Goal: Task Accomplishment & Management: Use online tool/utility

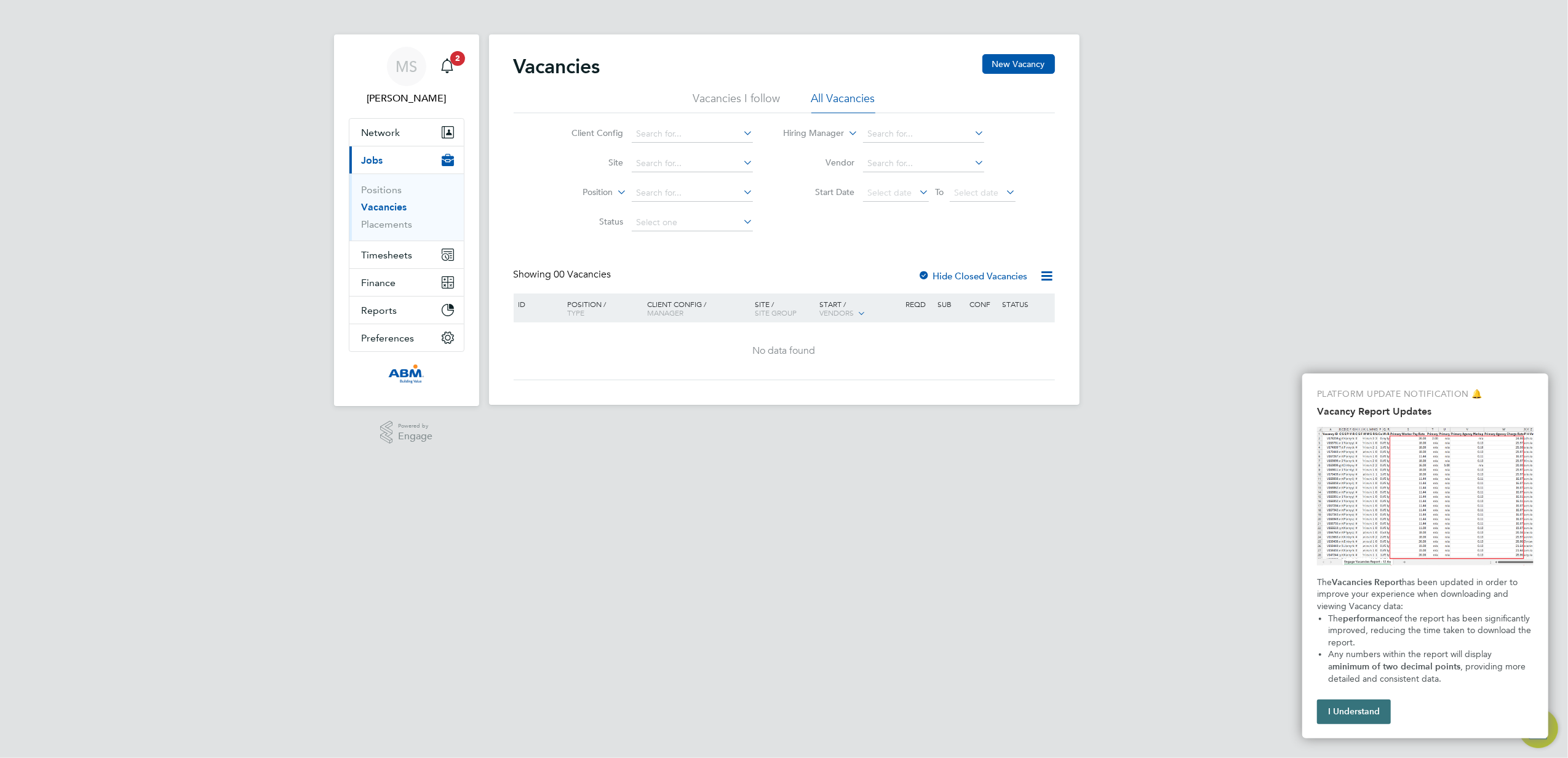
click at [1339, 706] on button "I Understand" at bounding box center [1353, 712] width 74 height 25
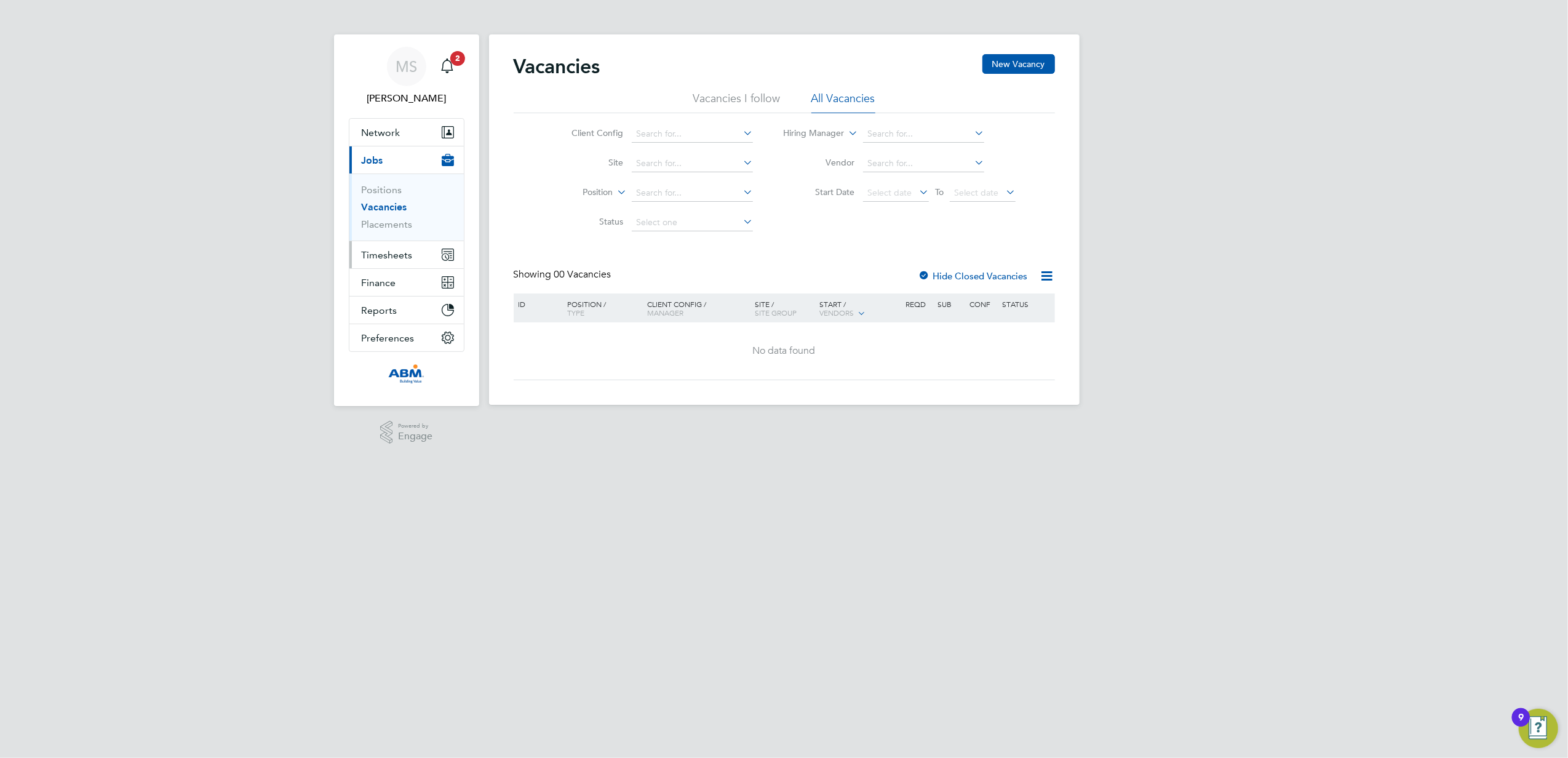
click at [396, 254] on span "Timesheets" at bounding box center [387, 255] width 51 height 12
click at [395, 213] on link "Timesheets" at bounding box center [387, 218] width 51 height 12
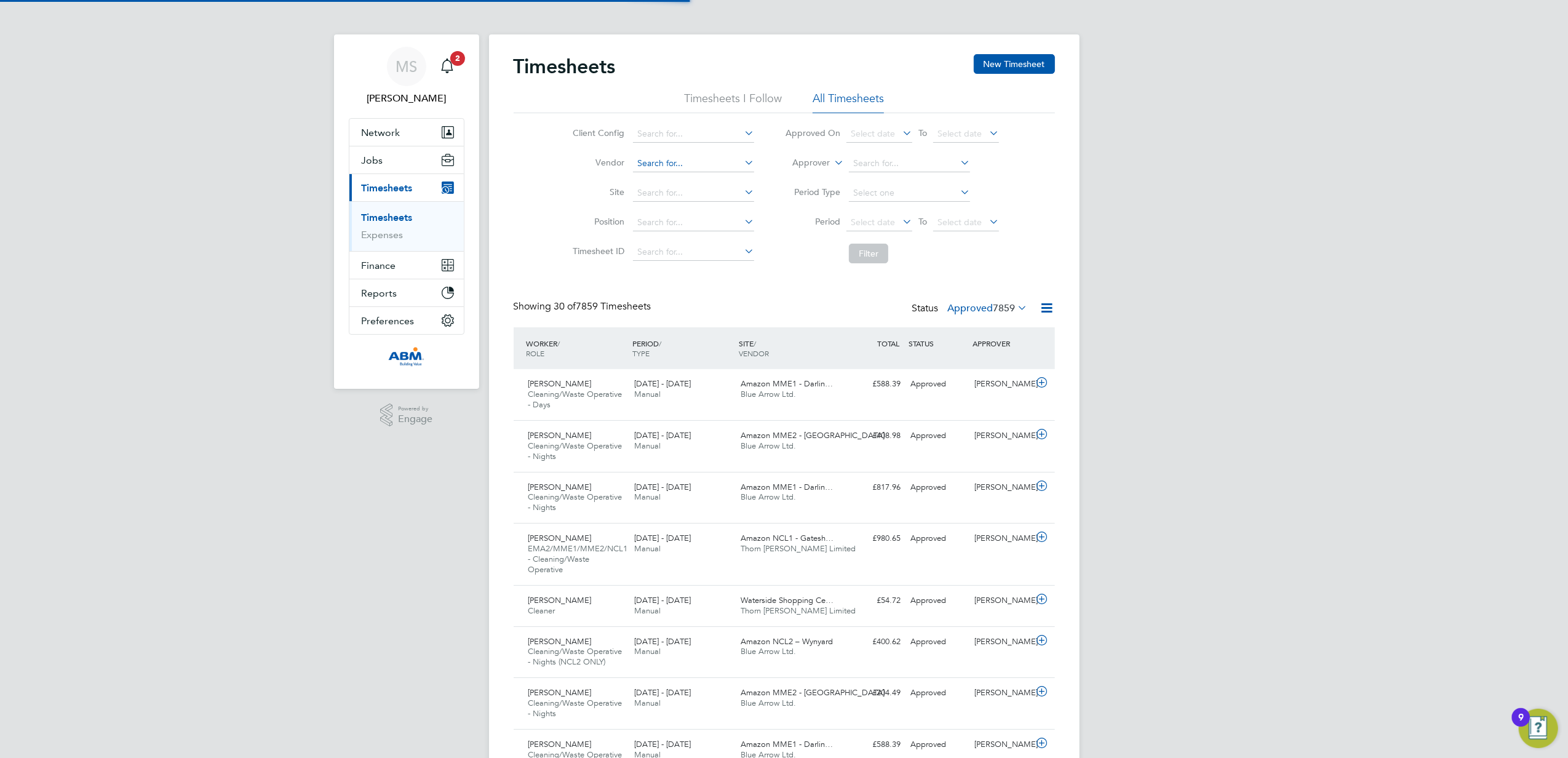
click at [680, 161] on input at bounding box center [693, 164] width 121 height 17
click at [780, 237] on li "Filter" at bounding box center [892, 253] width 245 height 32
click at [701, 183] on li "Site" at bounding box center [661, 193] width 216 height 29
click at [687, 191] on input at bounding box center [693, 193] width 121 height 17
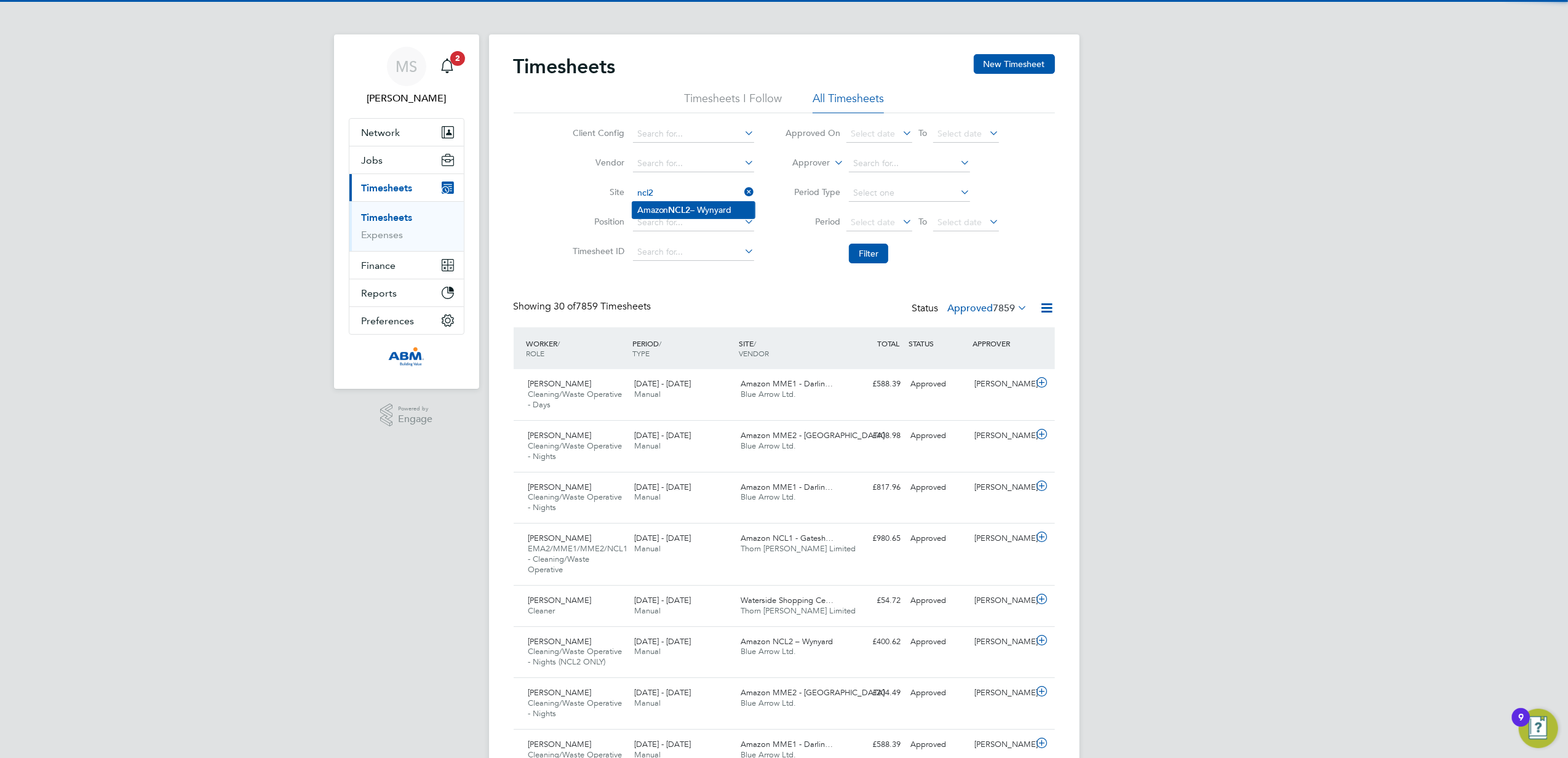
click at [706, 207] on li "Amazon NCL2 – Wynyard" at bounding box center [693, 210] width 123 height 16
type input "Amazon NCL2 – Wynyard"
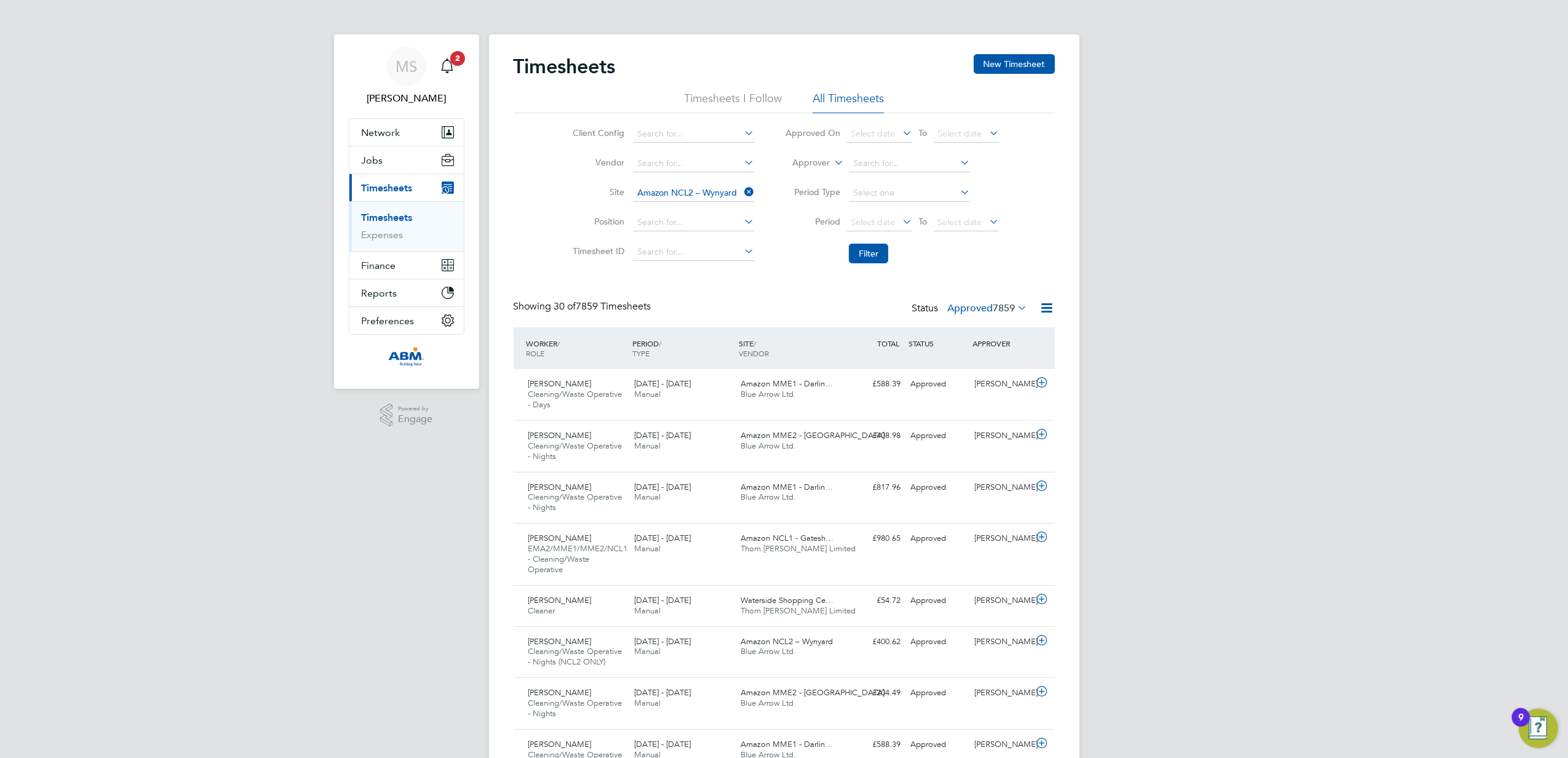
click at [862, 264] on li "Filter" at bounding box center [892, 253] width 245 height 32
click at [869, 255] on button "Filter" at bounding box center [868, 254] width 39 height 20
click at [1015, 312] on icon at bounding box center [1015, 308] width 0 height 17
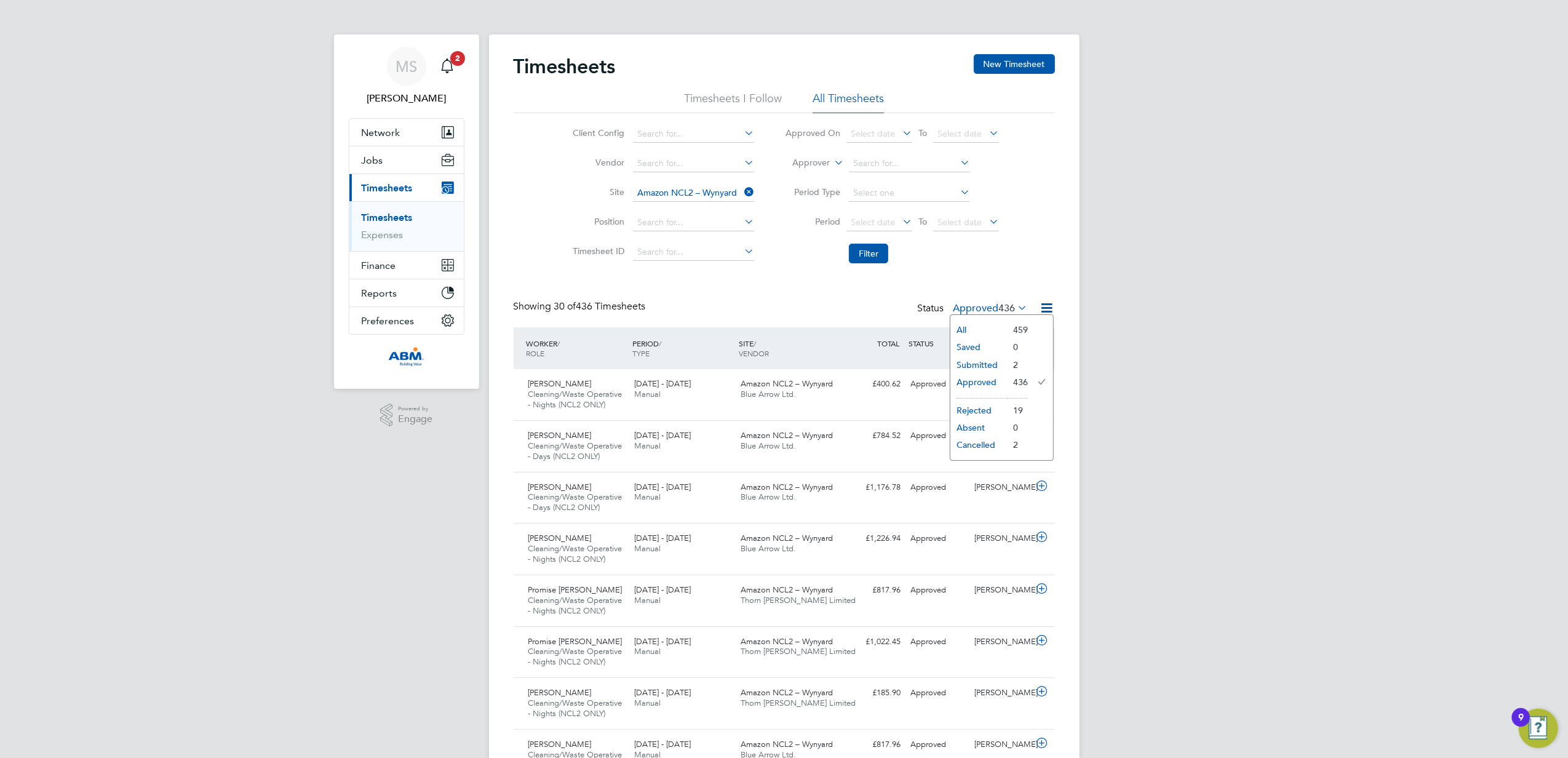
click at [988, 359] on li "Submitted" at bounding box center [978, 364] width 57 height 17
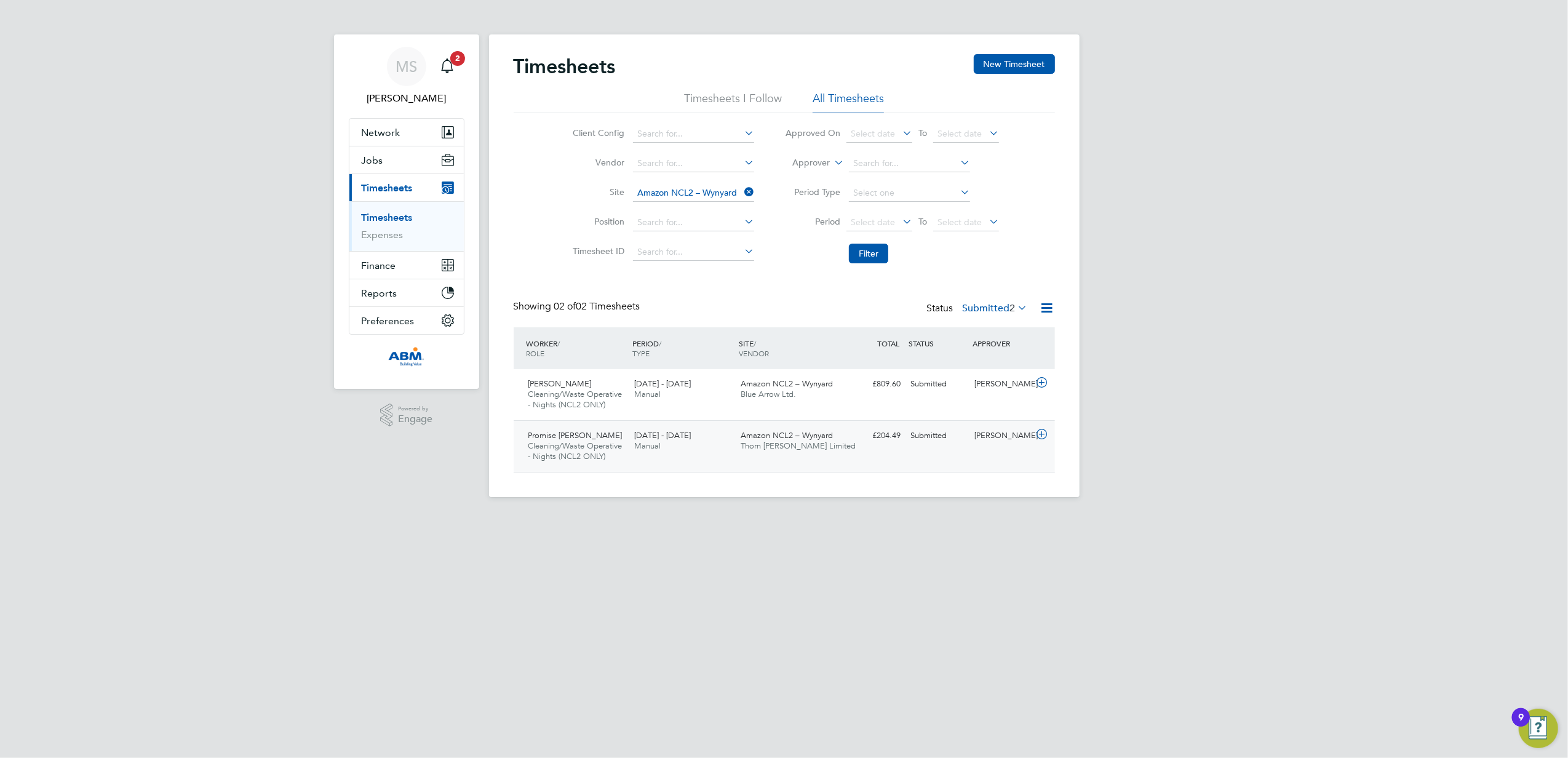
click at [1030, 441] on div "Lynne Morgan" at bounding box center [1001, 435] width 64 height 20
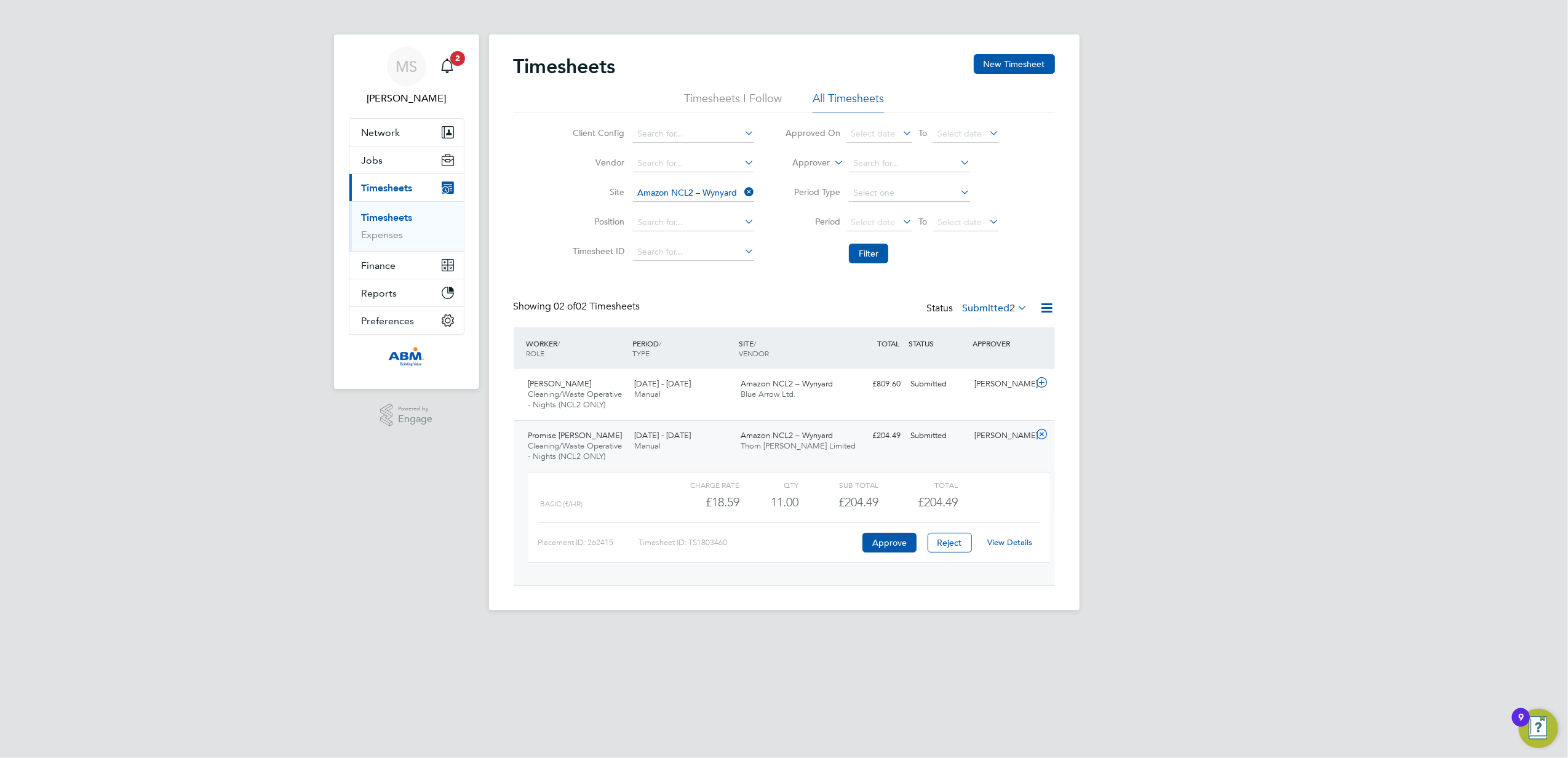
click at [611, 439] on span "Promise Ebuka Nnawuba" at bounding box center [575, 435] width 94 height 10
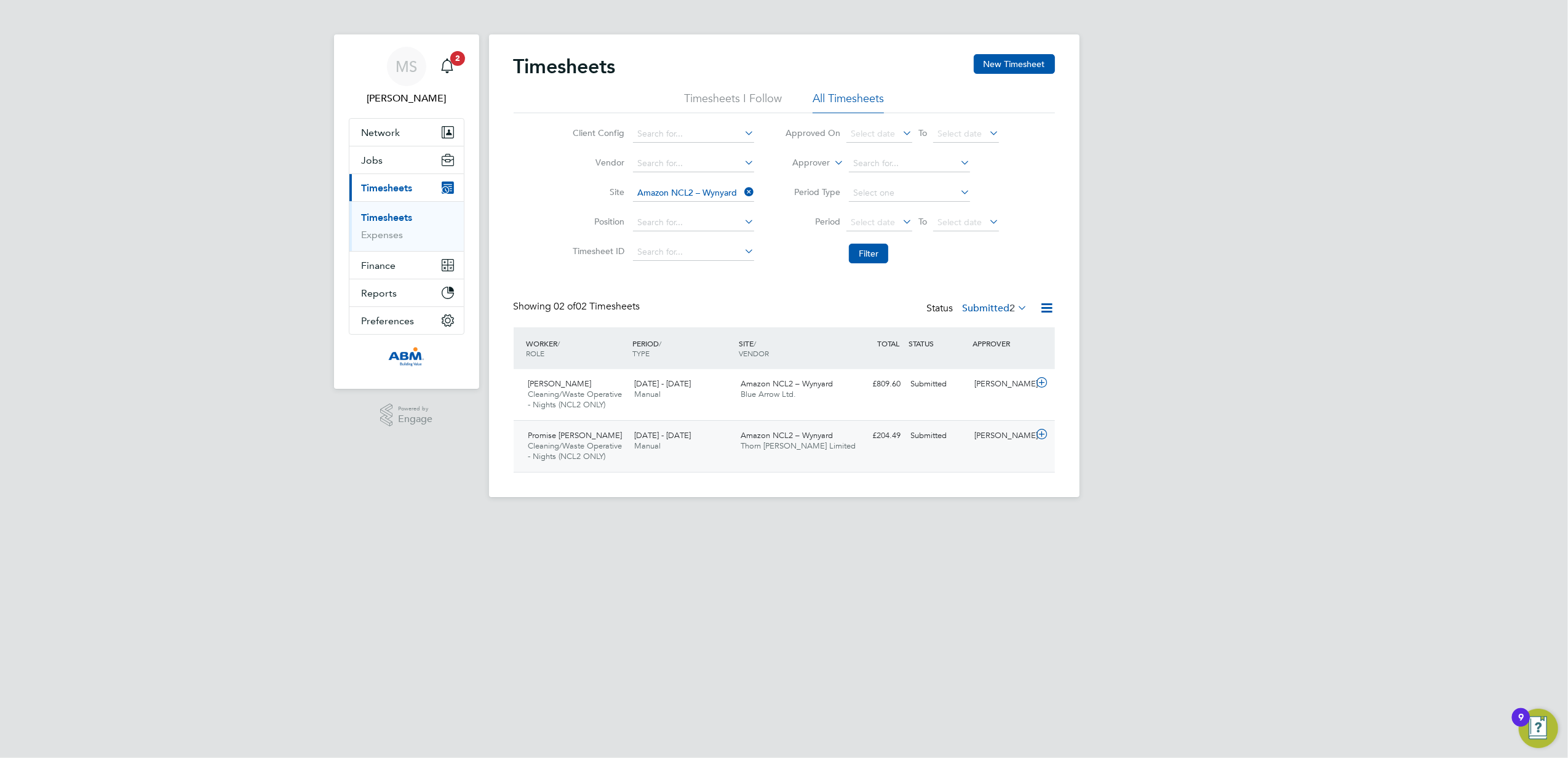
click at [617, 439] on div "Promise Ebuka Nnawuba Cleaning/Waste Operative - Nights (NCL2 ONLY) 16 - 22 Aug…" at bounding box center [576, 446] width 106 height 41
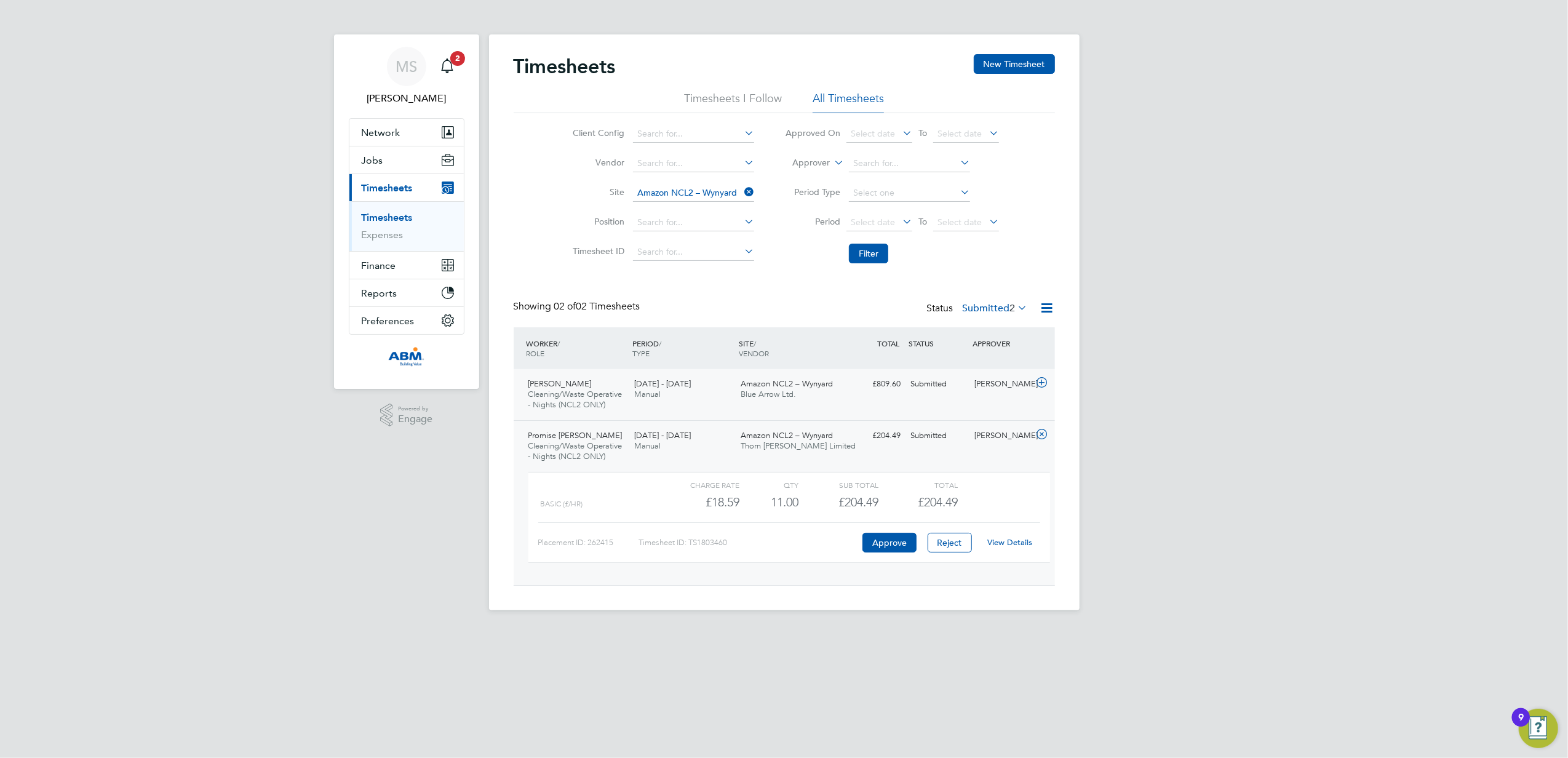
click at [718, 394] on div "16 - 22 Aug 2025 Manual" at bounding box center [682, 389] width 106 height 31
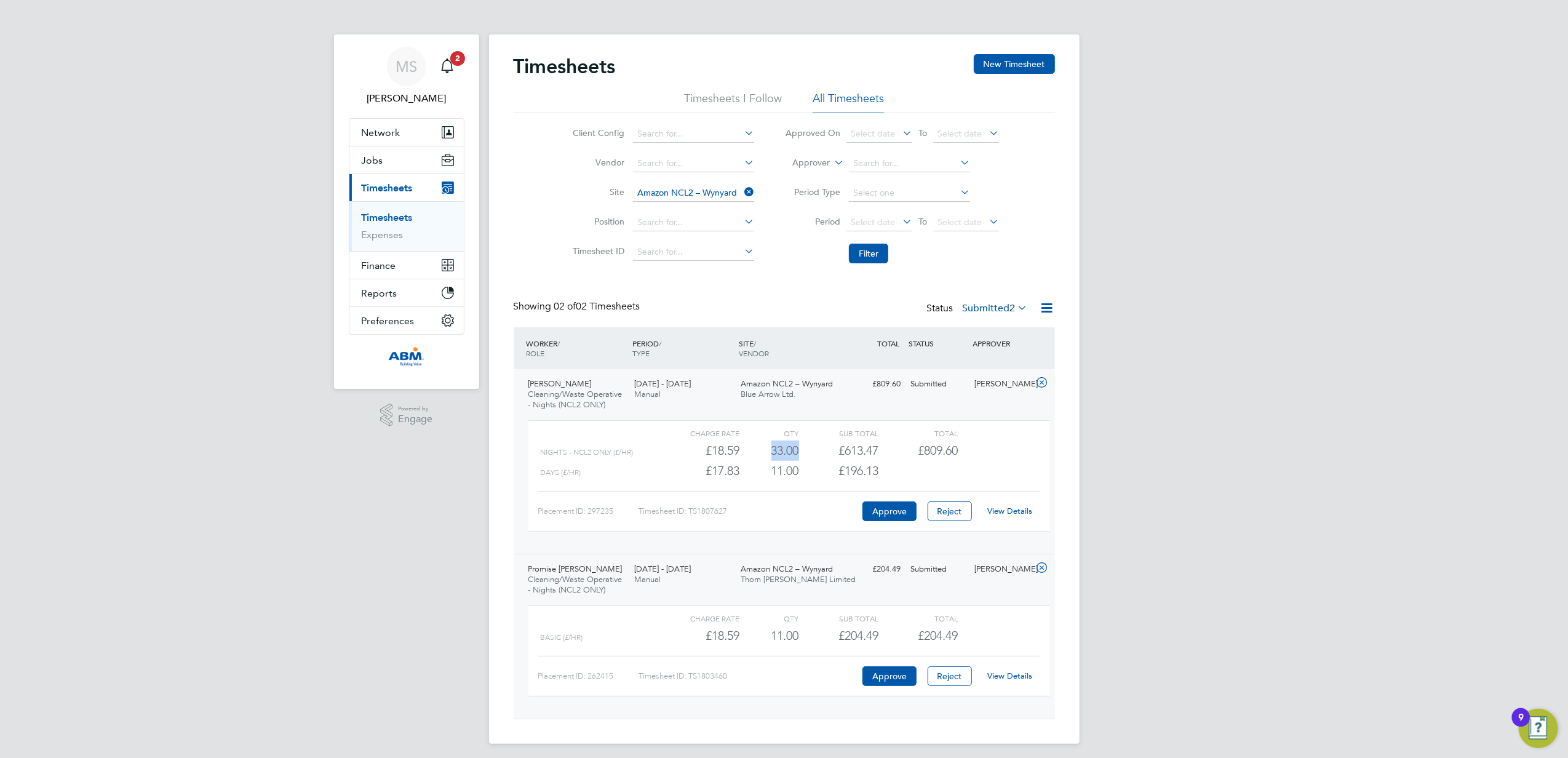
drag, startPoint x: 796, startPoint y: 451, endPoint x: 768, endPoint y: 454, distance: 28.2
click at [768, 454] on div "33.00" at bounding box center [769, 450] width 60 height 20
drag, startPoint x: 768, startPoint y: 454, endPoint x: 798, endPoint y: 471, distance: 34.5
click at [798, 471] on div "11.00" at bounding box center [769, 471] width 60 height 20
click at [1026, 459] on div "Nights - NCL2 ONLY (£/HR) £18.59 33 33.00 33 £613.47 £809.60" at bounding box center [789, 450] width 521 height 20
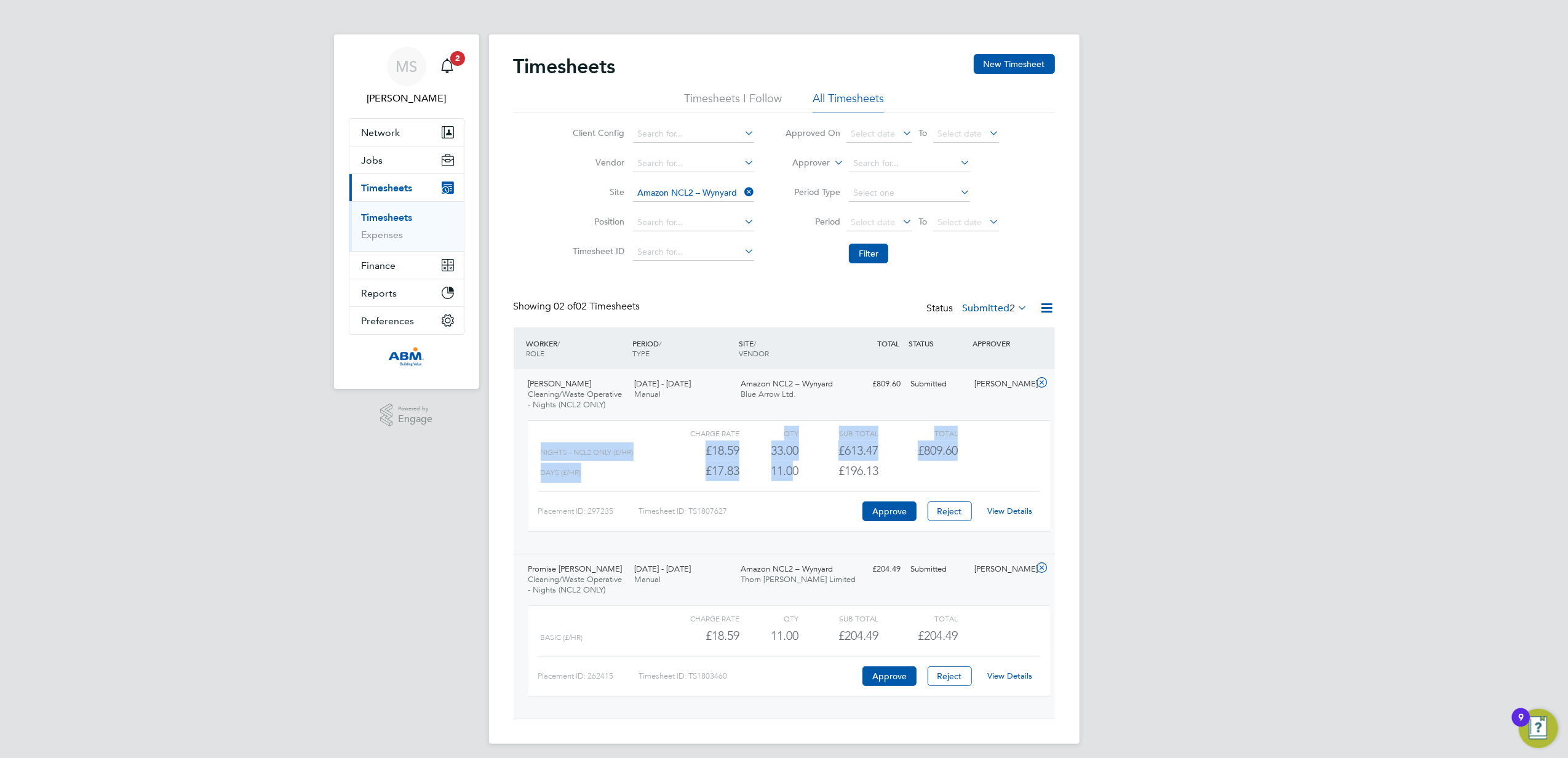
drag, startPoint x: 791, startPoint y: 475, endPoint x: 748, endPoint y: 436, distance: 58.1
click at [748, 436] on div "Charge rate QTY Sub Total Total Nights - NCL2 ONLY (£/HR) £18.59 33 33.00 33 £6…" at bounding box center [789, 476] width 521 height 111
click at [768, 645] on div "11.00" at bounding box center [769, 635] width 60 height 20
click at [765, 634] on div "11.00" at bounding box center [769, 635] width 60 height 20
drag, startPoint x: 797, startPoint y: 635, endPoint x: 771, endPoint y: 631, distance: 26.3
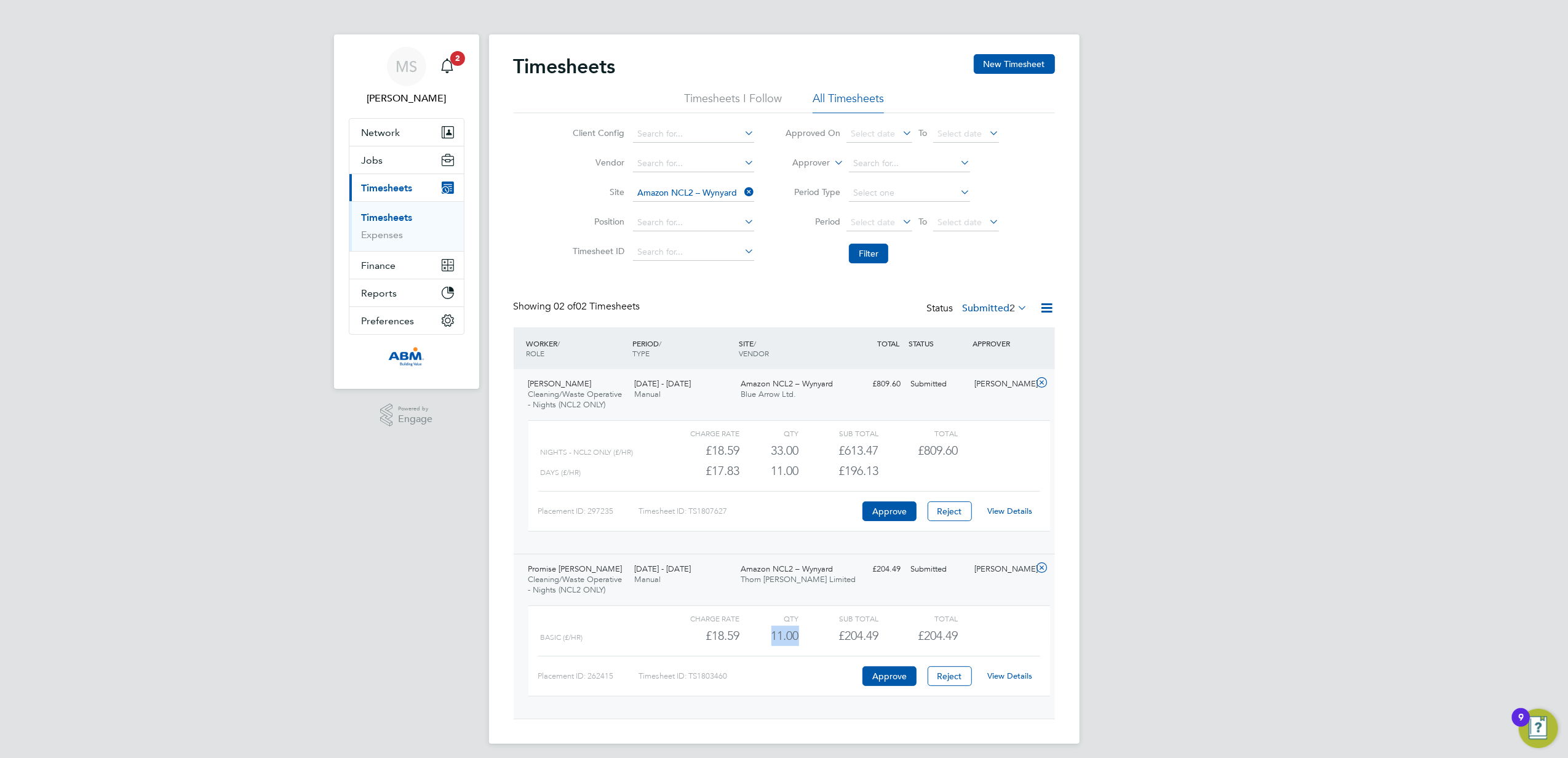
click at [771, 631] on div "11.00" at bounding box center [769, 635] width 60 height 20
drag, startPoint x: 771, startPoint y: 631, endPoint x: 718, endPoint y: 594, distance: 64.6
click at [718, 594] on div "Promise Ebuka Nnawuba Cleaning/Waste Operative - Nights (NCL2 ONLY) 16 - 22 Aug…" at bounding box center [784, 635] width 541 height 165
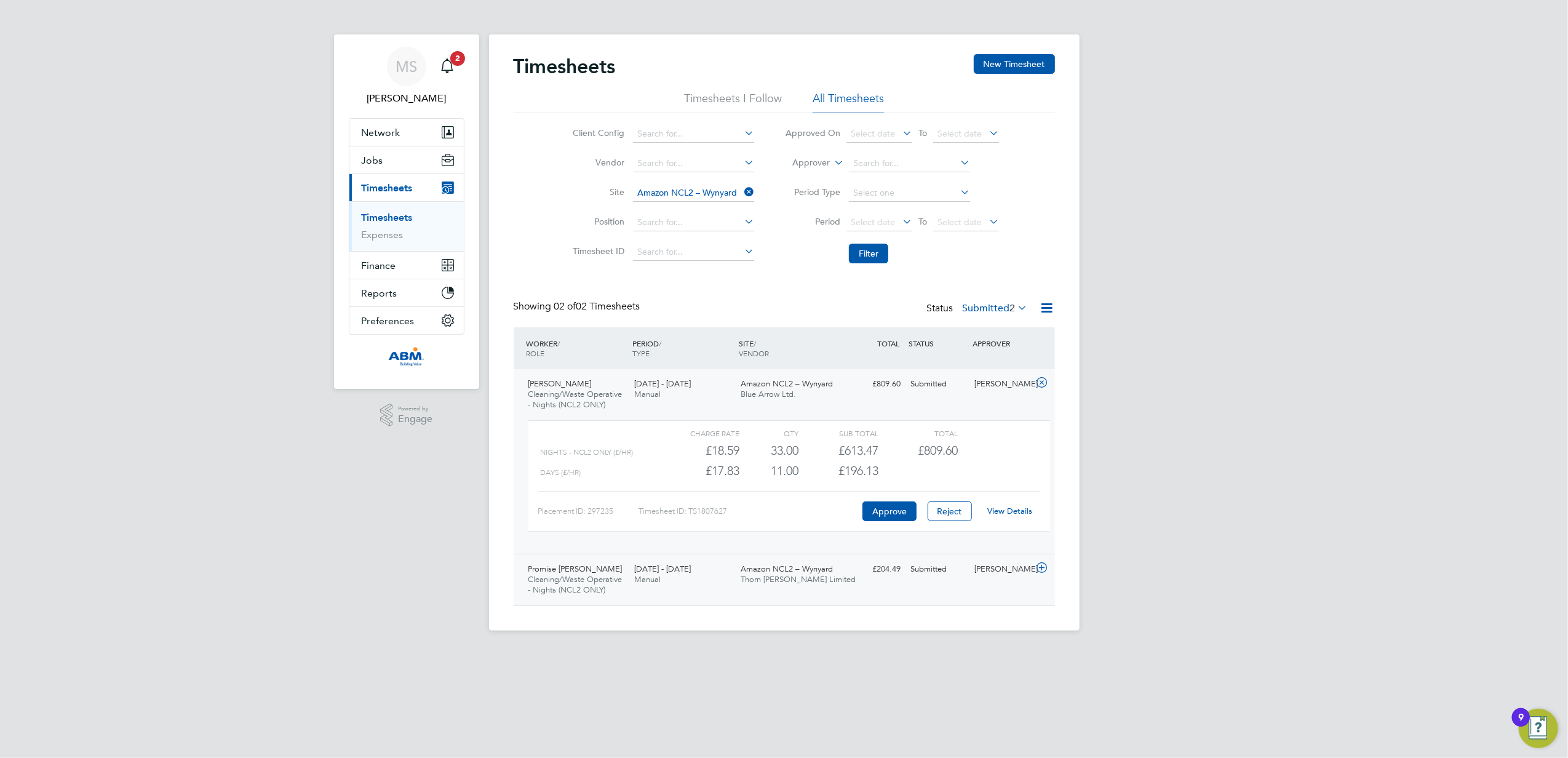
click at [718, 594] on div "Promise Ebuka Nnawuba Cleaning/Waste Operative - Nights (NCL2 ONLY) 16 - 22 Aug…" at bounding box center [784, 579] width 541 height 51
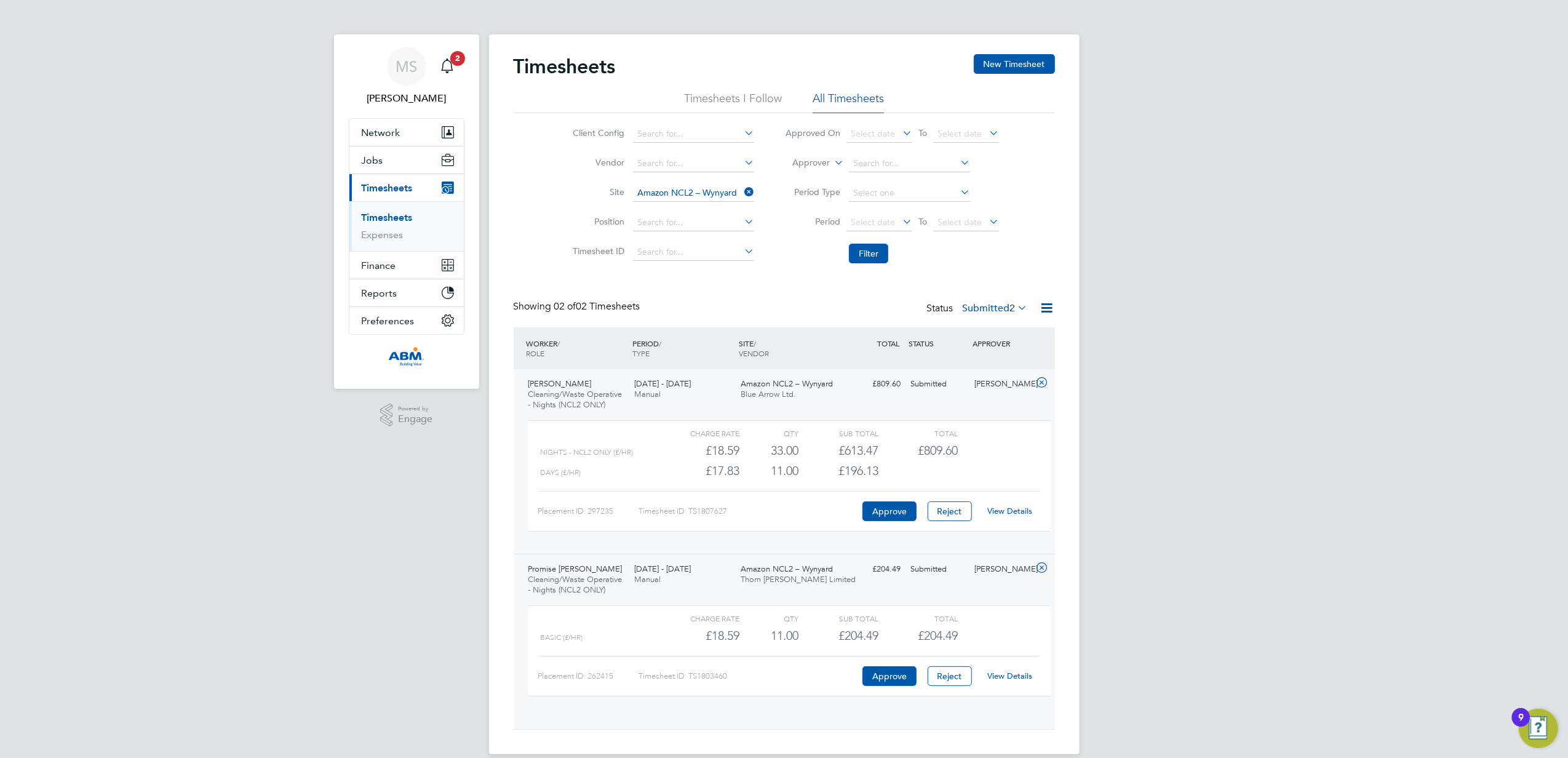
scroll to position [20, 119]
click at [985, 632] on div "Basic (£/HR) £18.59 11 11.00 11 £204.49 £204.49" at bounding box center [789, 635] width 521 height 20
click at [1012, 514] on link "View Details" at bounding box center [1009, 511] width 45 height 10
click at [1002, 675] on link "View Details" at bounding box center [1009, 676] width 45 height 10
click at [414, 65] on span "MS" at bounding box center [406, 66] width 22 height 16
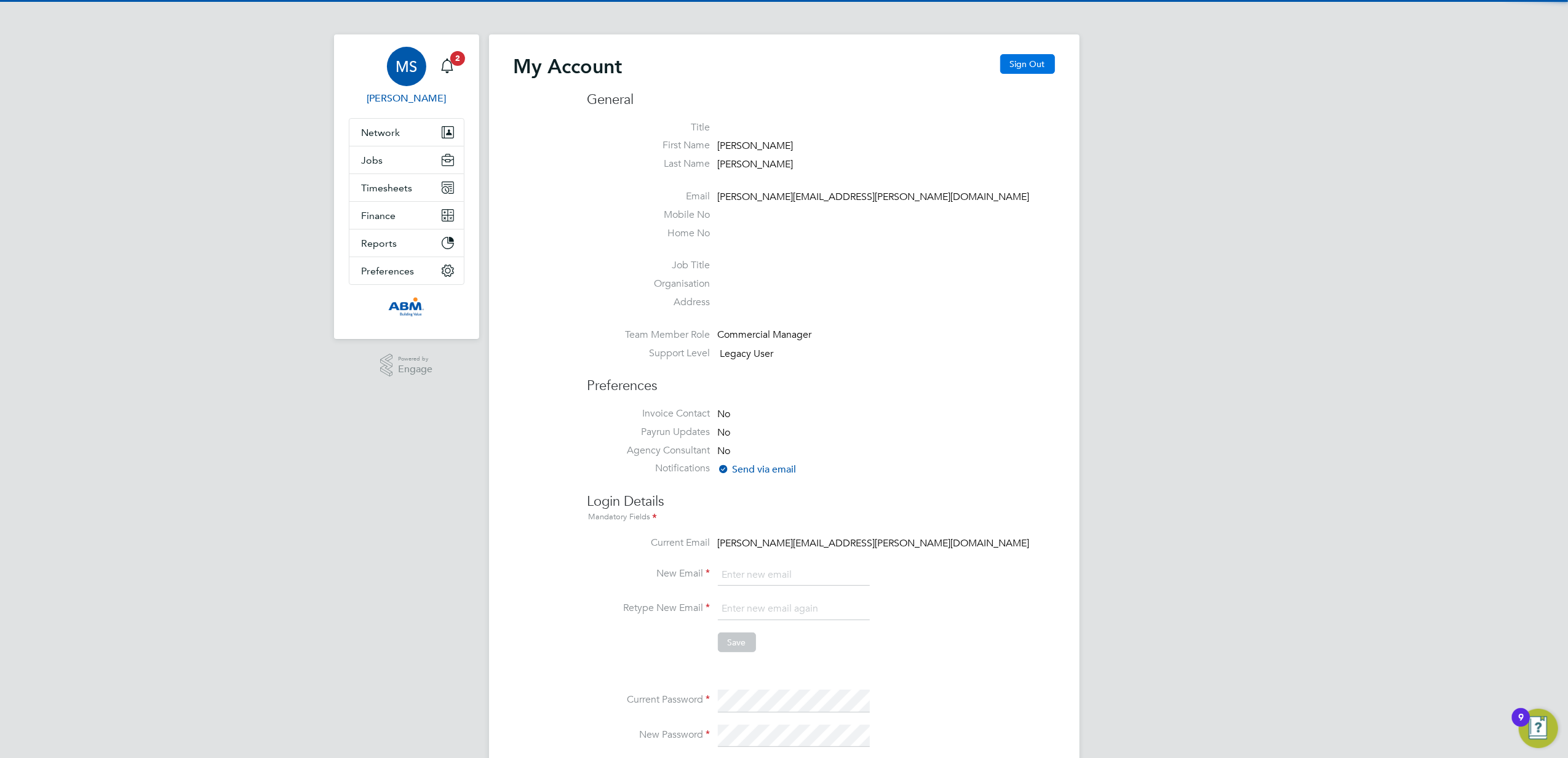
click at [1033, 68] on button "Sign Out" at bounding box center [1027, 64] width 55 height 20
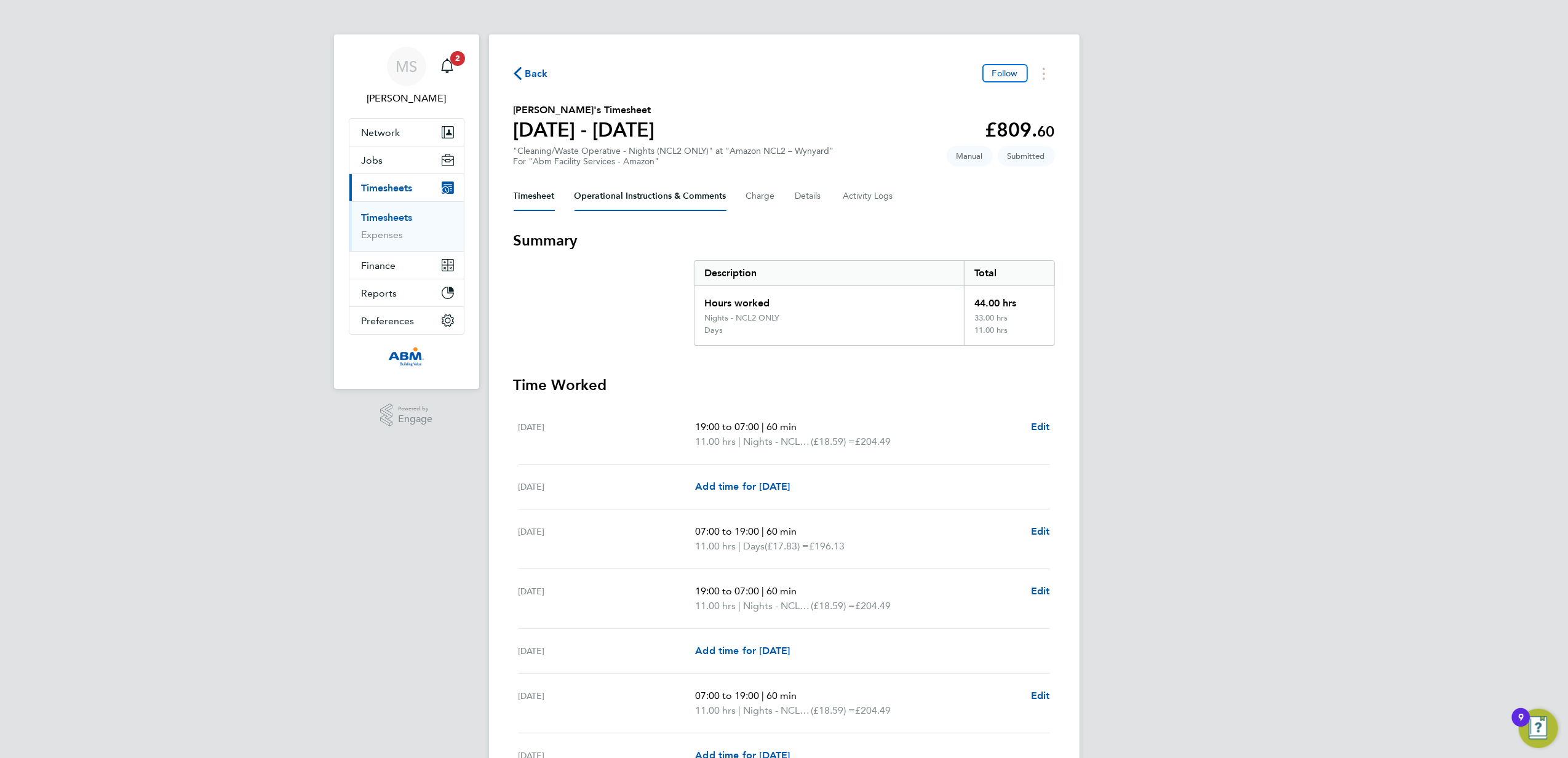
click at [687, 201] on Comments-tab "Operational Instructions & Comments" at bounding box center [650, 196] width 152 height 29
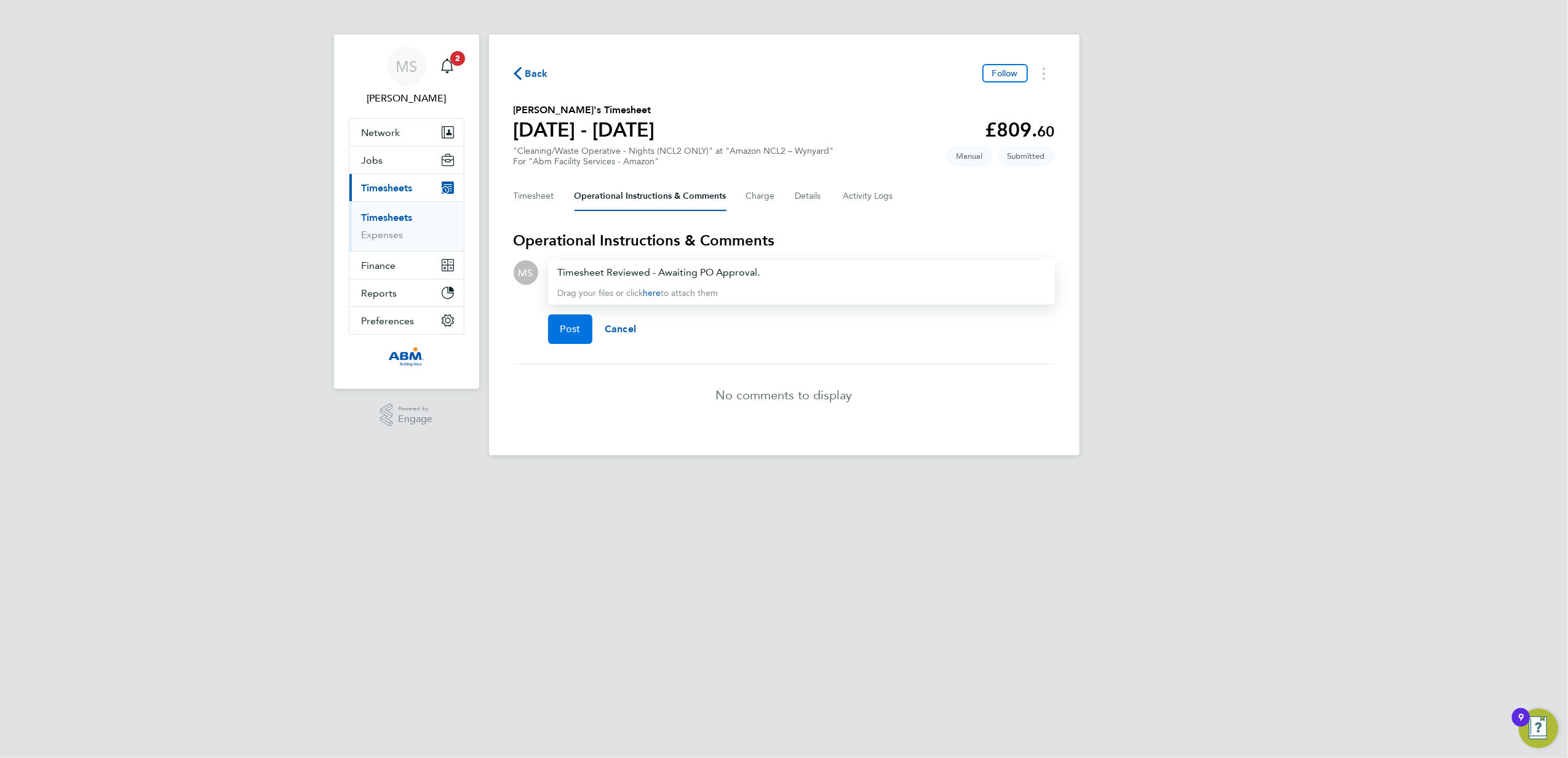
click at [559, 332] on button "Post" at bounding box center [570, 328] width 45 height 29
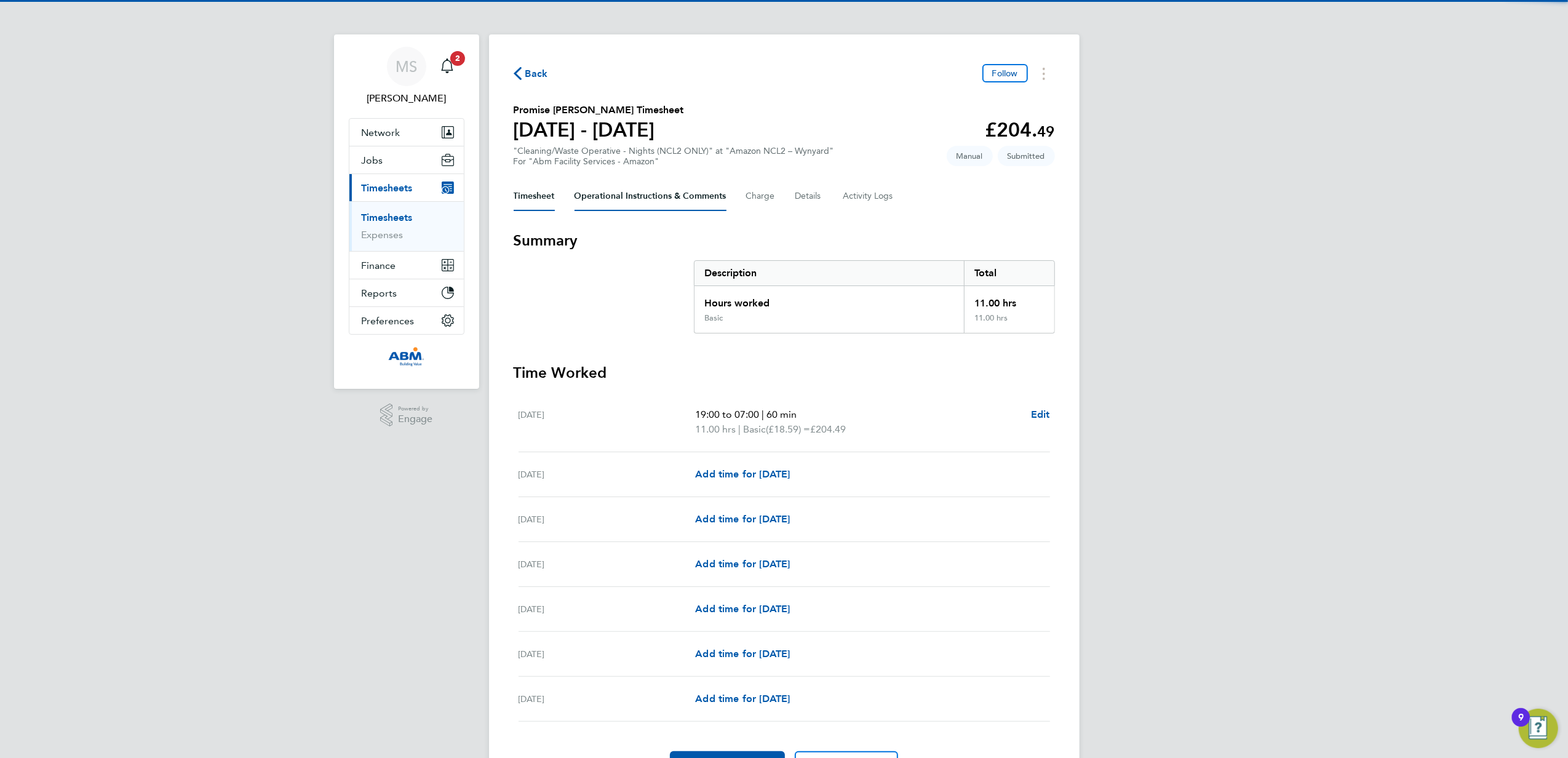
click at [637, 202] on Comments-tab "Operational Instructions & Comments" at bounding box center [650, 196] width 152 height 29
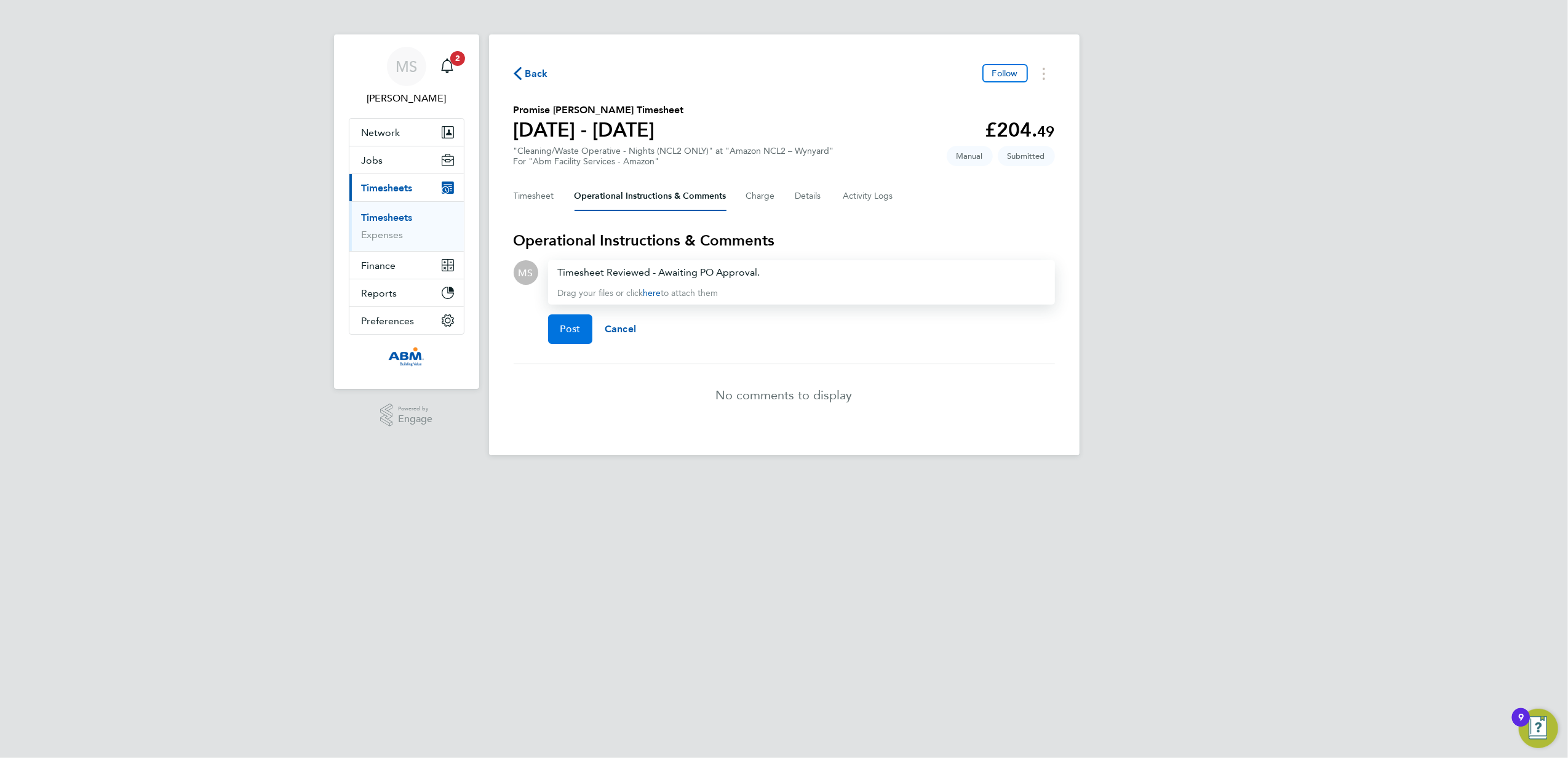
click at [573, 327] on span "Post" at bounding box center [570, 328] width 20 height 12
